Goal: Check status

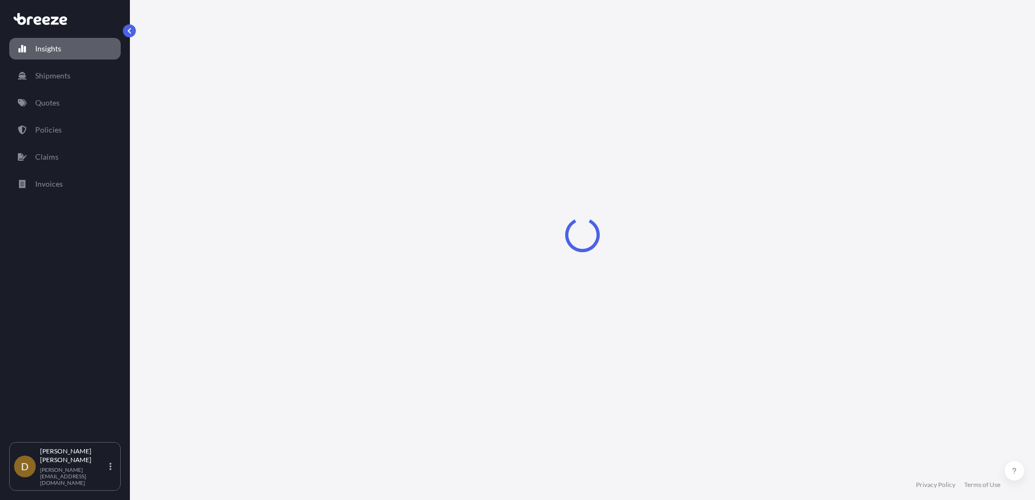
select select "2025"
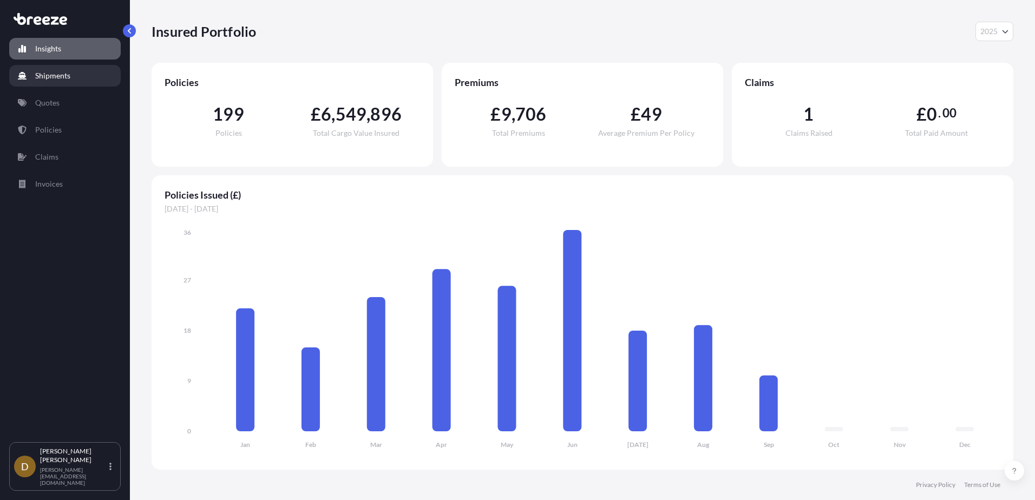
click at [51, 75] on p "Shipments" at bounding box center [52, 75] width 35 height 11
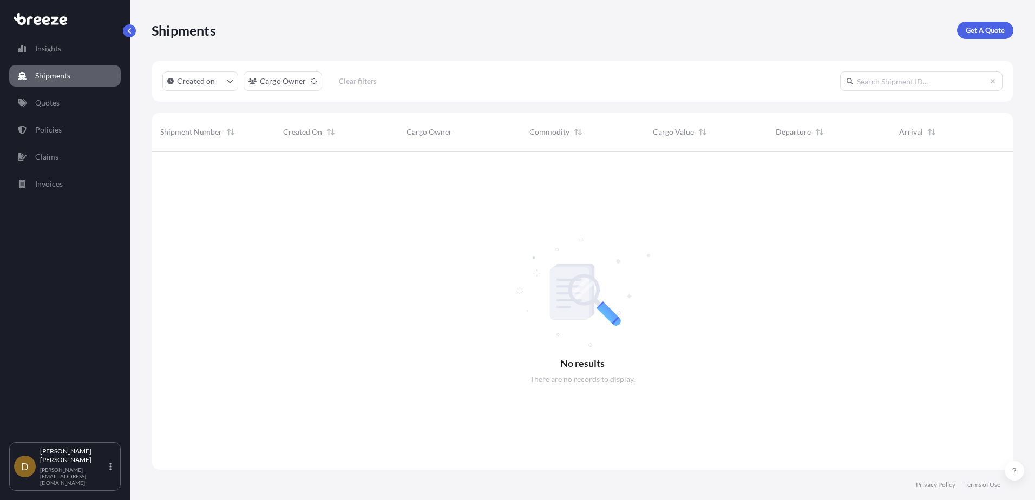
scroll to position [349, 853]
click at [897, 83] on input "text" at bounding box center [921, 80] width 162 height 19
type input "HI85409"
click at [48, 132] on p "Policies" at bounding box center [48, 129] width 27 height 11
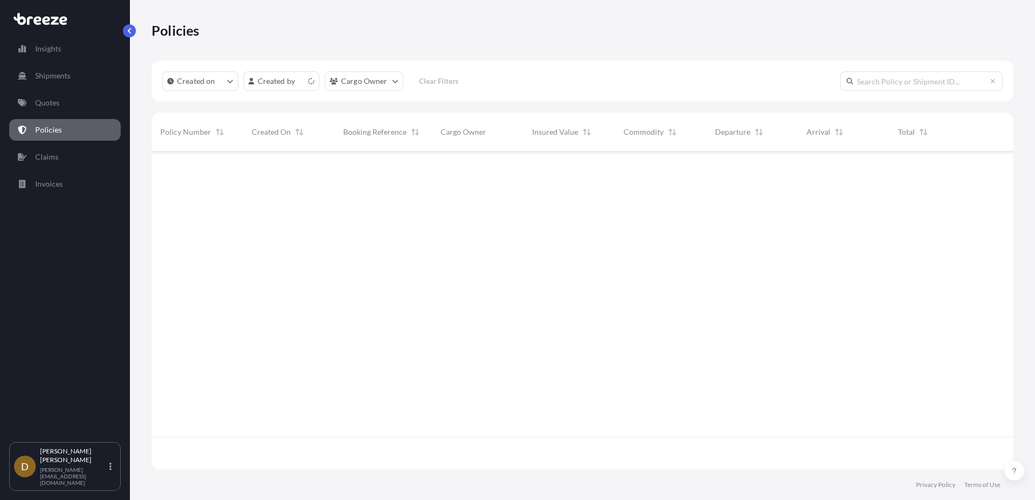
scroll to position [316, 853]
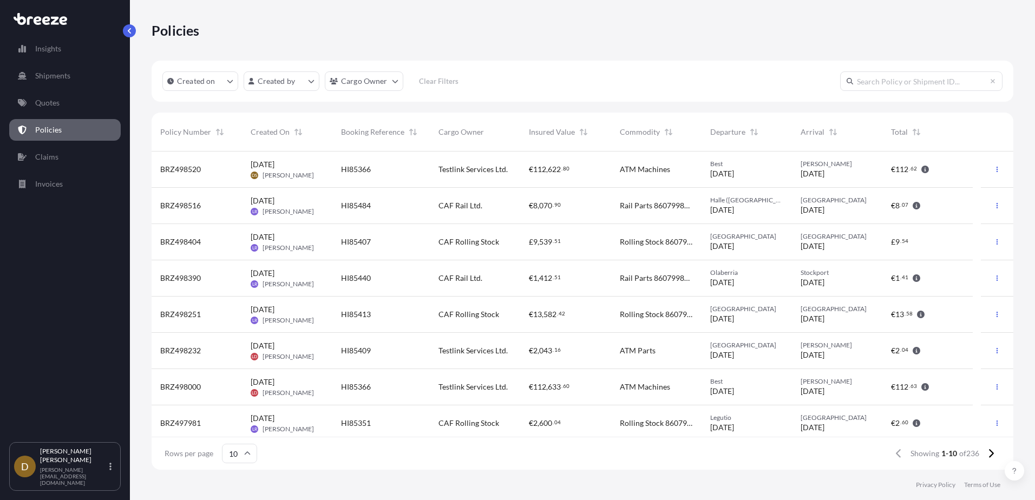
click at [873, 78] on input "text" at bounding box center [921, 80] width 162 height 19
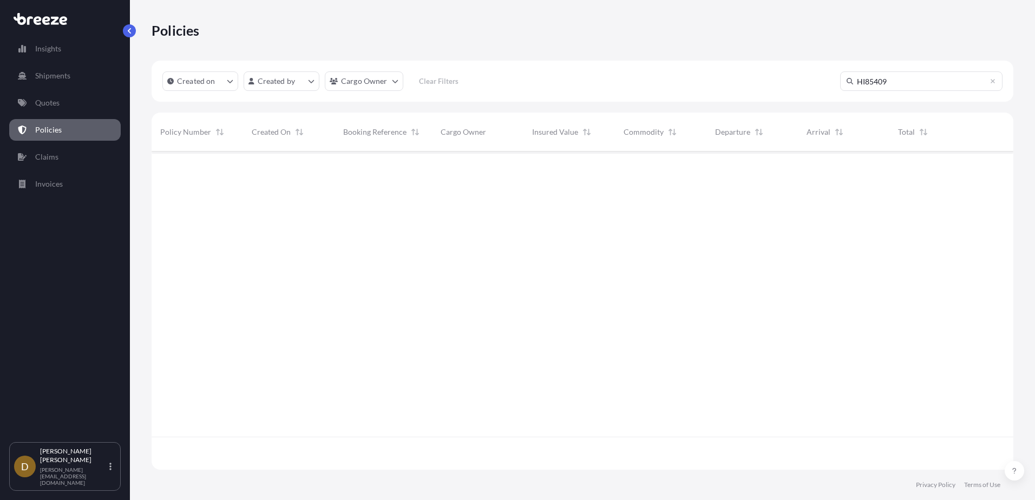
type input "HI85409"
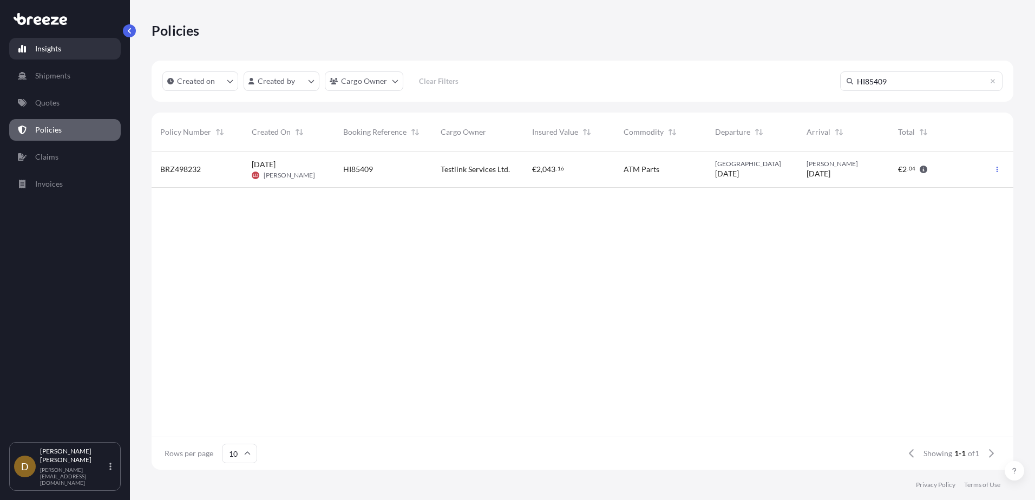
click at [42, 48] on p "Insights" at bounding box center [48, 48] width 26 height 11
select select "2025"
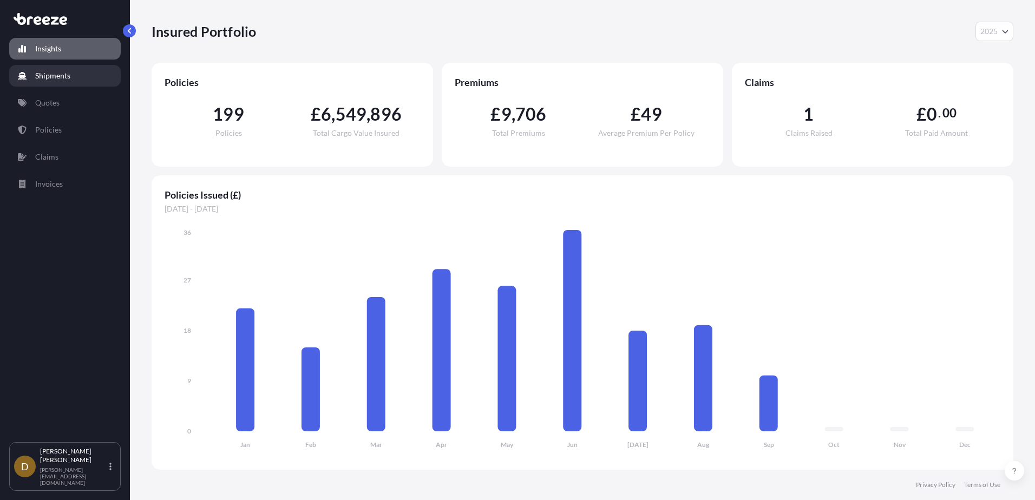
click at [49, 72] on p "Shipments" at bounding box center [52, 75] width 35 height 11
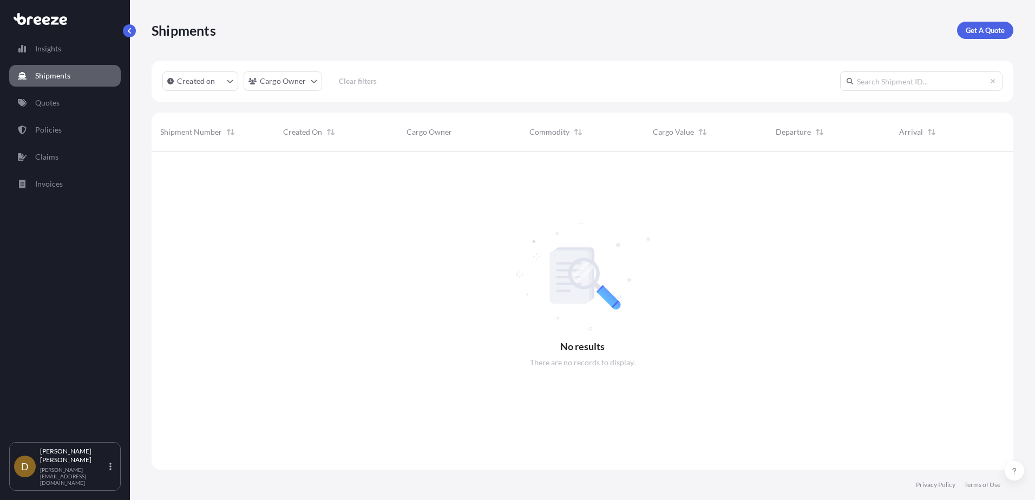
scroll to position [349, 853]
